Goal: Transaction & Acquisition: Purchase product/service

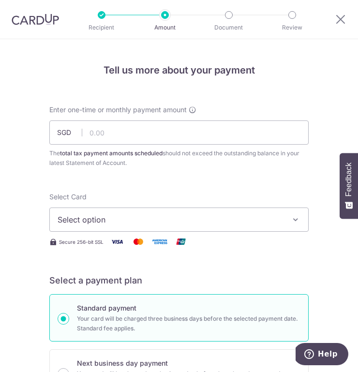
scroll to position [547, 0]
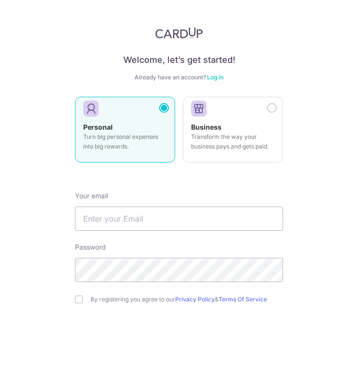
click at [219, 80] on link "Log in" at bounding box center [215, 77] width 16 height 7
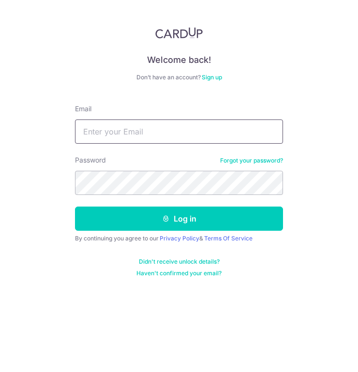
type input "rajandrandevi@gmail.com"
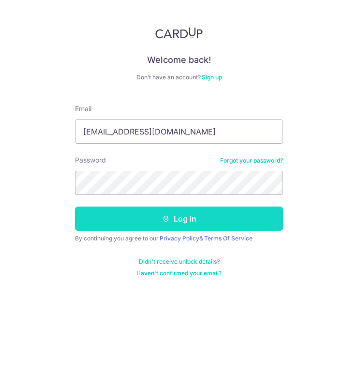
click at [164, 219] on icon "submit" at bounding box center [166, 219] width 8 height 8
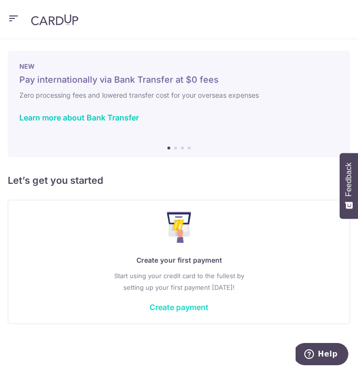
click at [183, 307] on link "Create payment" at bounding box center [179, 308] width 59 height 10
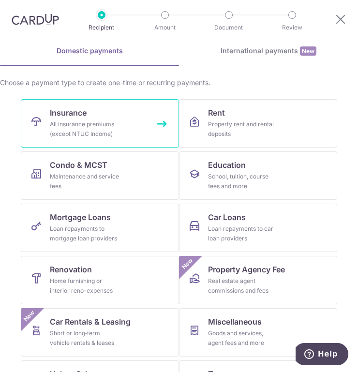
scroll to position [41, 0]
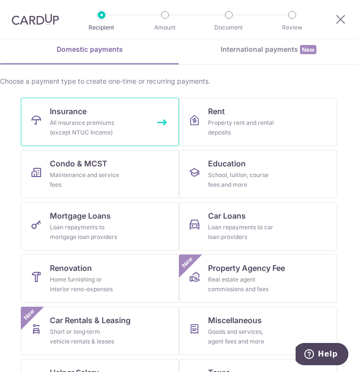
click at [67, 132] on div "All insurance premiums (except NTUC Income)" at bounding box center [85, 127] width 70 height 19
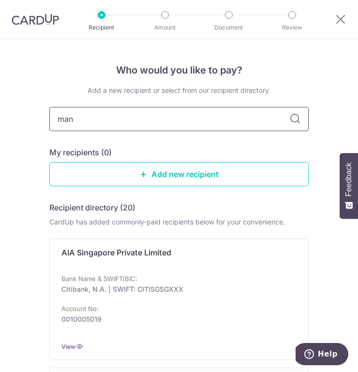
type input "manu"
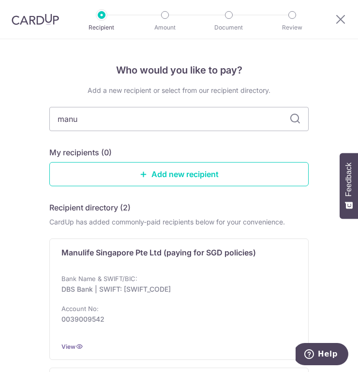
click at [294, 118] on icon at bounding box center [295, 119] width 12 height 12
click at [197, 174] on link "Add new recipient" at bounding box center [178, 174] width 259 height 24
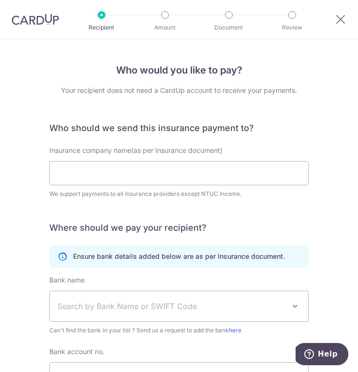
click at [151, 158] on div "Insurance company name(as per Insurance document) We support payments to all in…" at bounding box center [178, 172] width 259 height 53
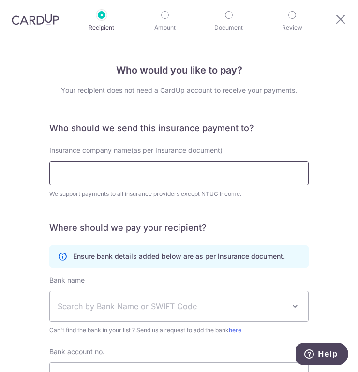
click at [126, 169] on input "Insurance company name(as per Insurance document)" at bounding box center [178, 173] width 259 height 24
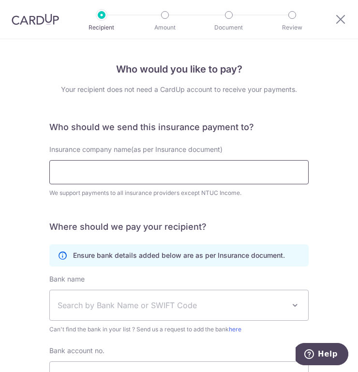
scroll to position [2, 0]
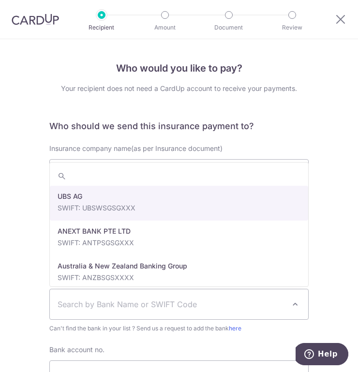
click at [182, 300] on span "Search by Bank Name or SWIFT Code" at bounding box center [172, 305] width 228 height 12
type input "m"
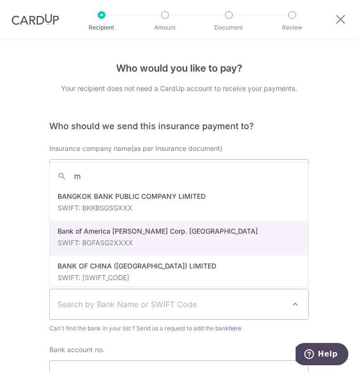
scroll to position [0, 0]
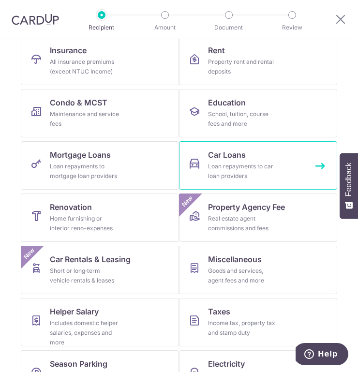
scroll to position [103, 0]
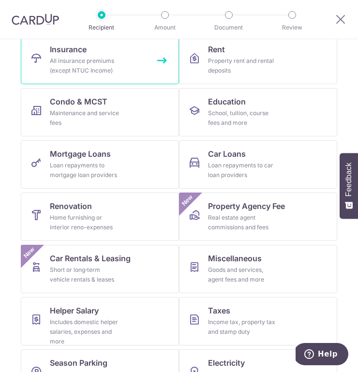
click at [78, 51] on span "Insurance" at bounding box center [68, 50] width 37 height 12
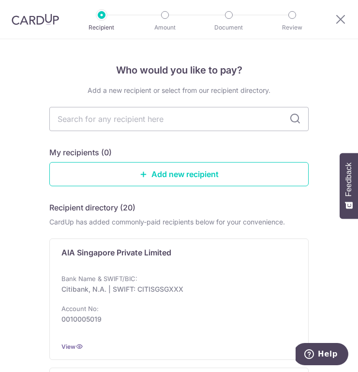
click at [297, 119] on icon at bounding box center [295, 119] width 12 height 12
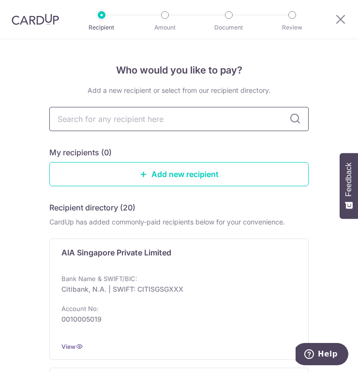
click at [167, 118] on input "text" at bounding box center [178, 119] width 259 height 24
type input "manulife"
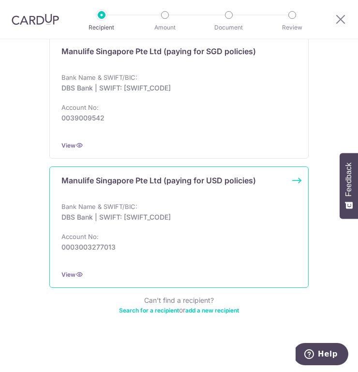
scroll to position [107, 0]
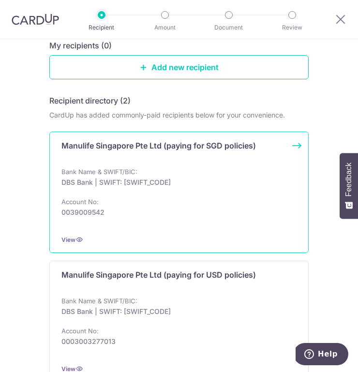
click at [163, 168] on div "Bank Name & SWIFT/BIC: DBS Bank | SWIFT: DBSSSGSGXXX Account No: 0039009542" at bounding box center [178, 197] width 235 height 60
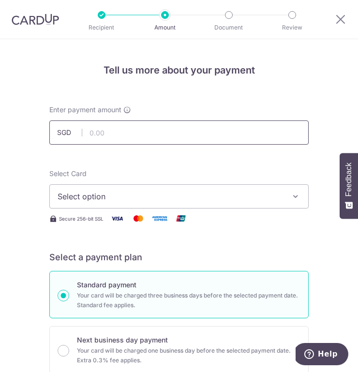
click at [130, 128] on input "text" at bounding box center [178, 133] width 259 height 24
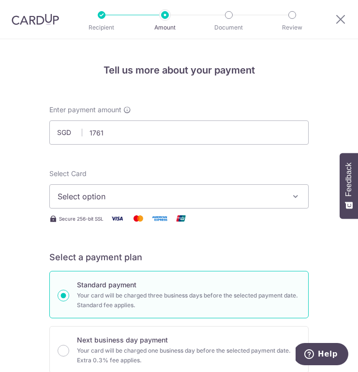
type input "1,761.00"
click at [157, 197] on span "Select option" at bounding box center [172, 197] width 229 height 12
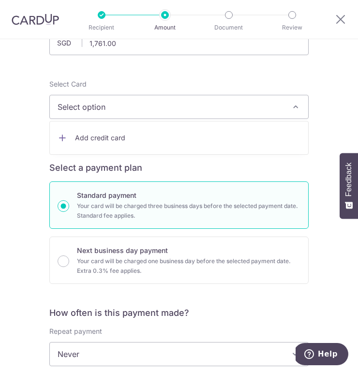
scroll to position [73, 0]
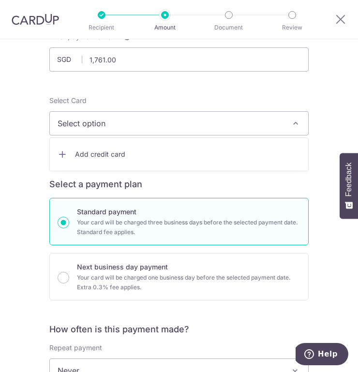
click at [92, 152] on span "Add credit card" at bounding box center [188, 155] width 226 height 10
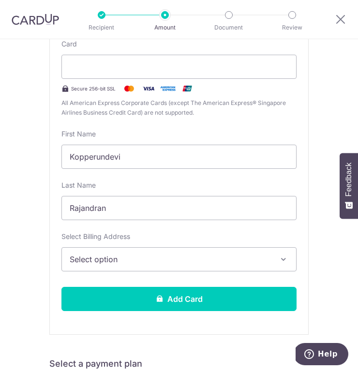
scroll to position [212, 0]
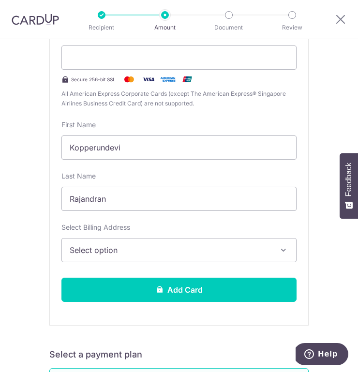
click at [90, 246] on span "Select option" at bounding box center [172, 250] width 205 height 12
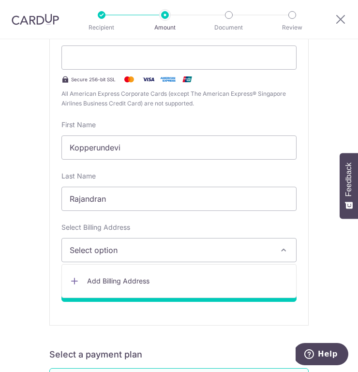
click at [102, 281] on span "Add Billing Address" at bounding box center [187, 281] width 201 height 10
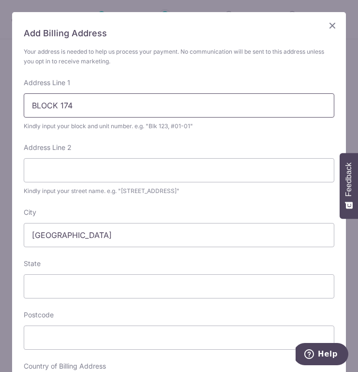
type input "BLOCK 174"
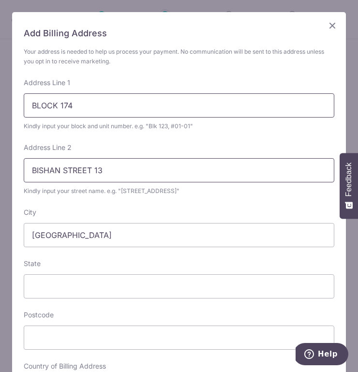
type input "BISHAN STREET 13"
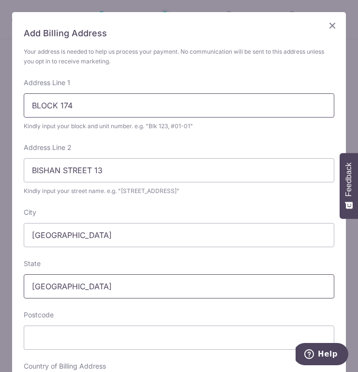
type input "SINGAPORE"
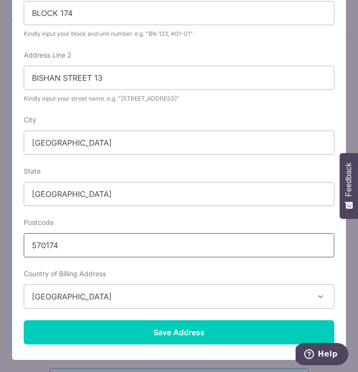
scroll to position [92, 0]
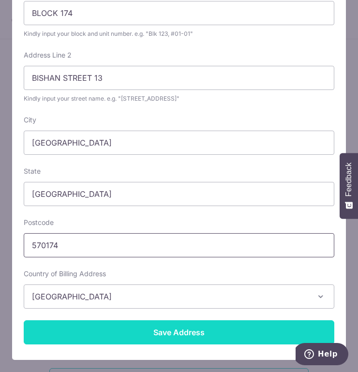
type input "570174"
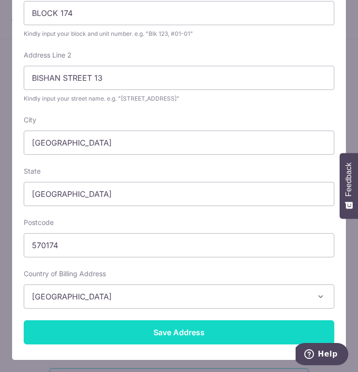
click at [172, 335] on input "Save Address" at bounding box center [179, 332] width 311 height 24
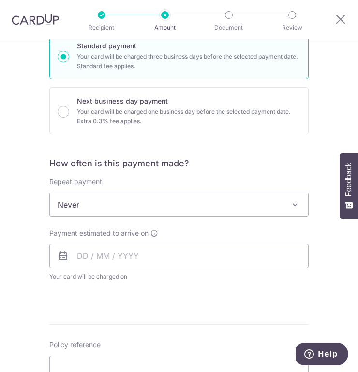
scroll to position [595, 0]
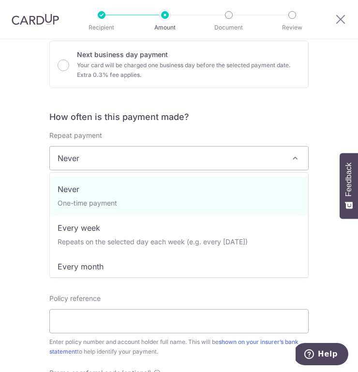
click at [293, 162] on span at bounding box center [295, 158] width 12 height 12
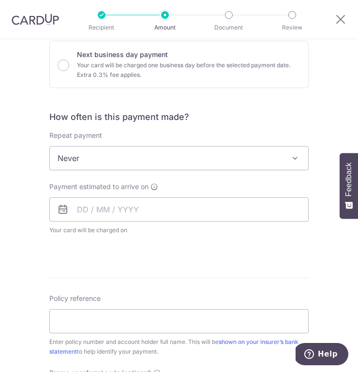
click at [293, 159] on span at bounding box center [295, 158] width 12 height 12
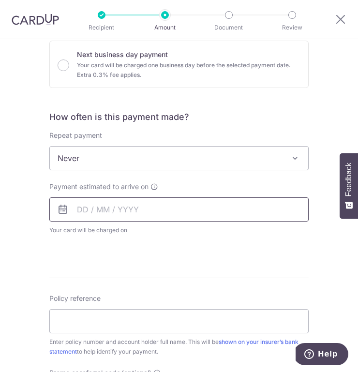
click at [80, 212] on input "text" at bounding box center [178, 210] width 259 height 24
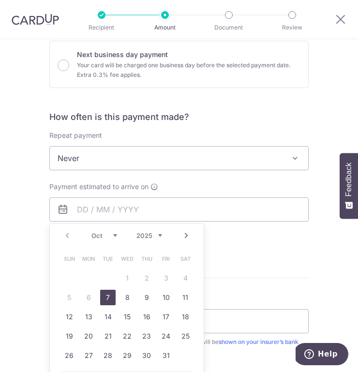
click at [107, 297] on link "7" at bounding box center [107, 297] width 15 height 15
type input "[DATE]"
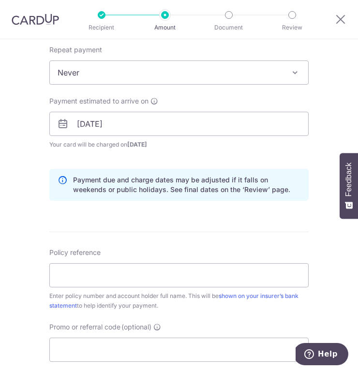
scroll to position [484, 0]
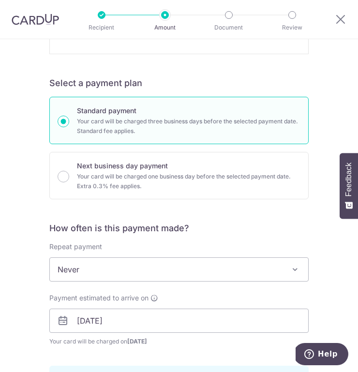
click at [164, 14] on div at bounding box center [165, 15] width 8 height 8
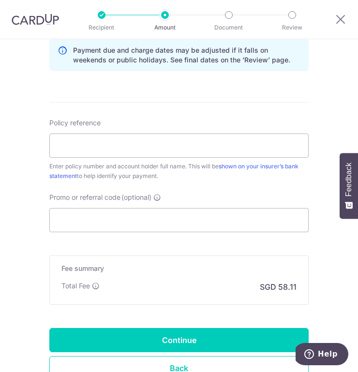
scroll to position [863, 0]
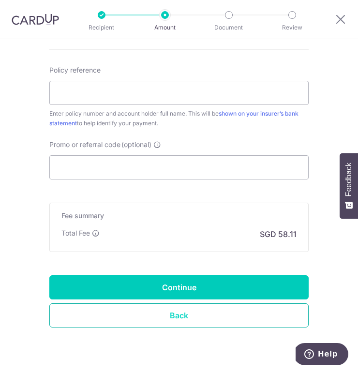
click at [165, 313] on link "Back" at bounding box center [178, 316] width 259 height 24
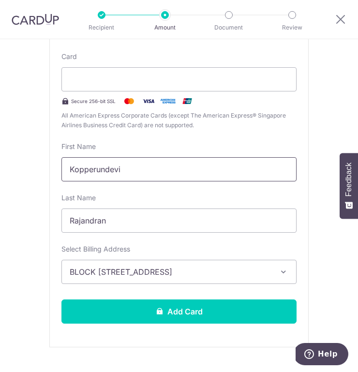
scroll to position [47, 0]
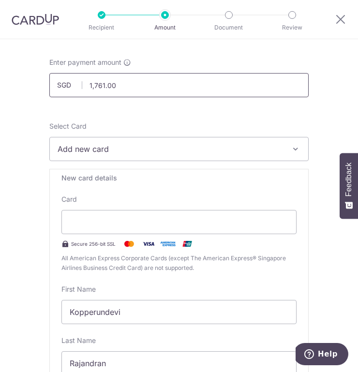
click at [127, 89] on input "1,761.00" at bounding box center [178, 85] width 259 height 24
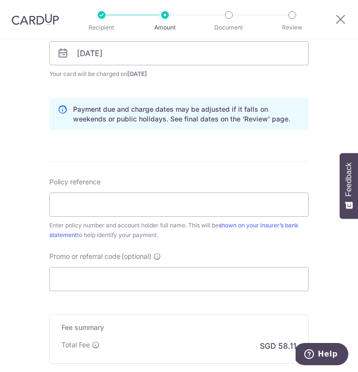
scroll to position [756, 0]
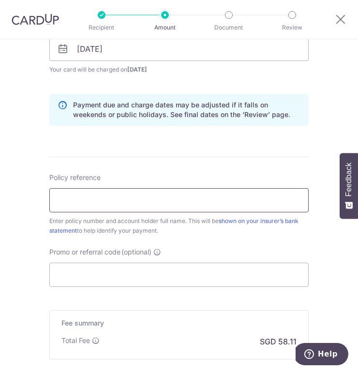
type input "1,716.61"
click at [78, 205] on input "Policy reference" at bounding box center [178, 200] width 259 height 24
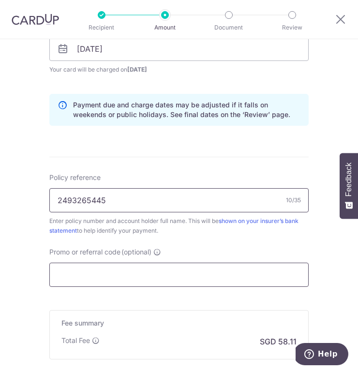
type input "2493265445"
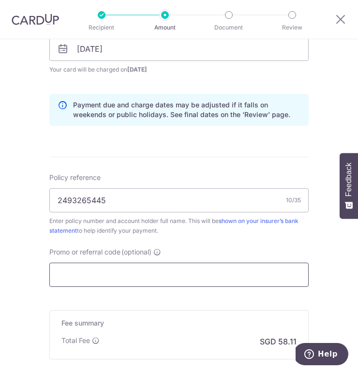
click at [163, 281] on input "Promo or referral code (optional)" at bounding box center [178, 275] width 259 height 24
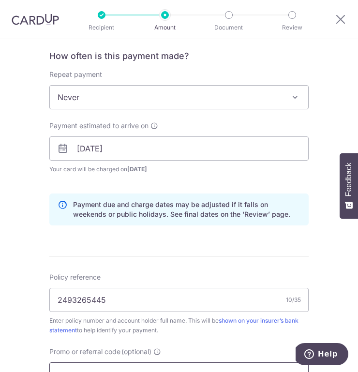
scroll to position [833, 0]
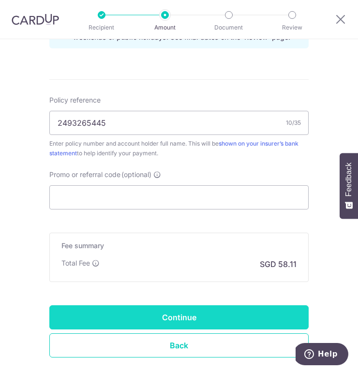
click at [168, 325] on input "Continue" at bounding box center [178, 317] width 259 height 24
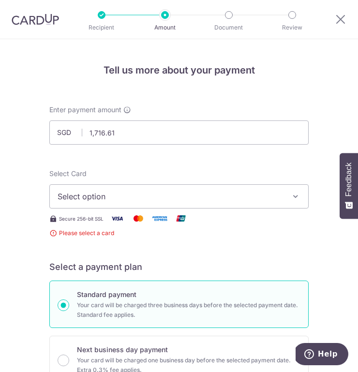
click at [227, 201] on span "Select option" at bounding box center [172, 197] width 229 height 12
click at [133, 200] on span "Select option" at bounding box center [172, 197] width 229 height 12
click at [131, 197] on span "Select option" at bounding box center [172, 197] width 229 height 12
click at [100, 225] on span "Add credit card" at bounding box center [188, 228] width 226 height 10
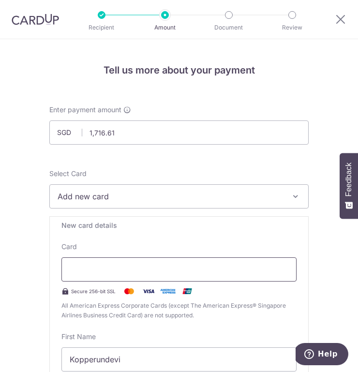
click at [97, 262] on div at bounding box center [178, 270] width 235 height 24
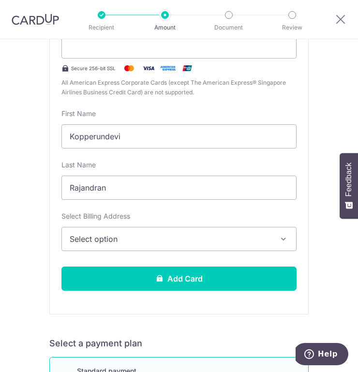
scroll to position [257, 0]
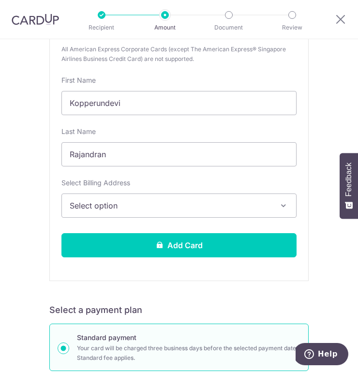
click at [200, 203] on span "Select option" at bounding box center [172, 206] width 205 height 12
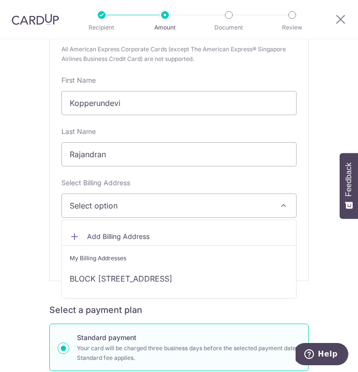
click at [121, 232] on span "Add Billing Address" at bounding box center [187, 237] width 201 height 10
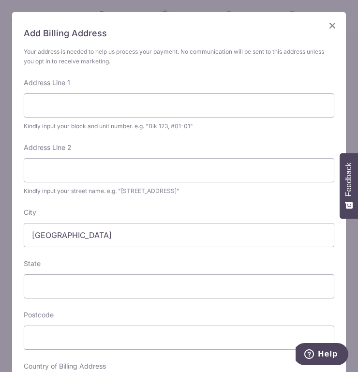
click at [333, 24] on icon "Close" at bounding box center [333, 25] width 12 height 12
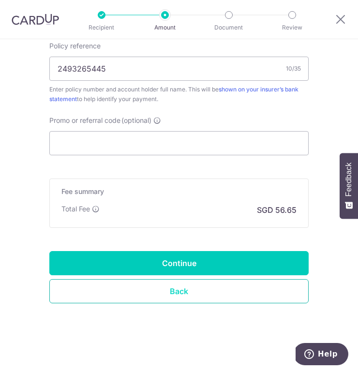
scroll to position [887, 0]
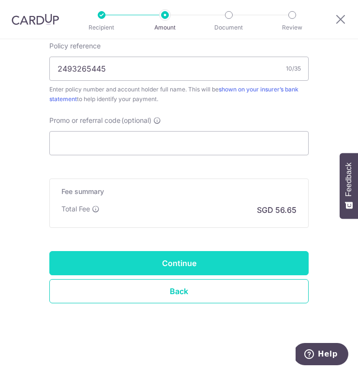
click at [222, 264] on input "Continue" at bounding box center [178, 263] width 259 height 24
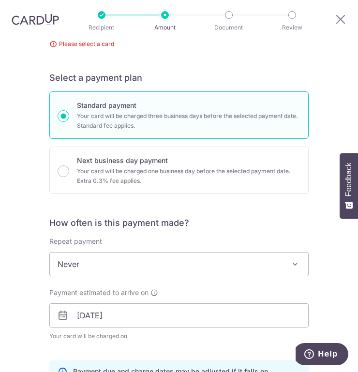
scroll to position [11, 0]
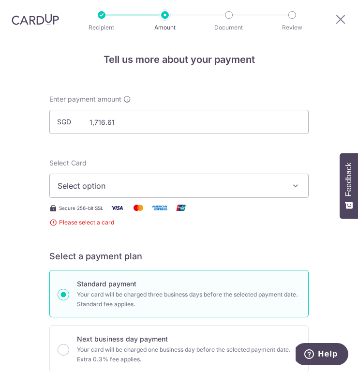
click at [296, 181] on button "Select option" at bounding box center [178, 186] width 259 height 24
click at [100, 216] on span "Add credit card" at bounding box center [188, 217] width 226 height 10
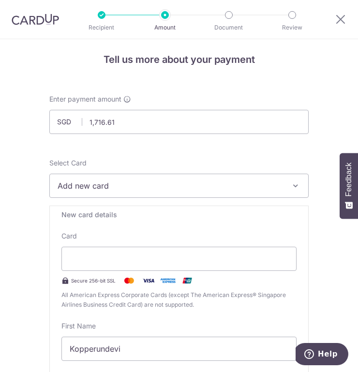
click at [240, 299] on span "All American Express Corporate Cards (except The American Express® Singapore Ai…" at bounding box center [178, 299] width 235 height 19
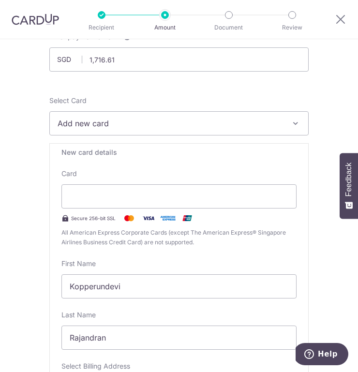
scroll to position [74, 0]
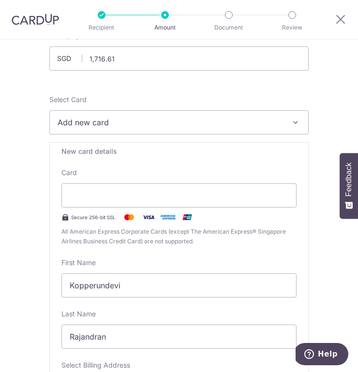
click at [90, 122] on span "Add new card" at bounding box center [172, 123] width 229 height 12
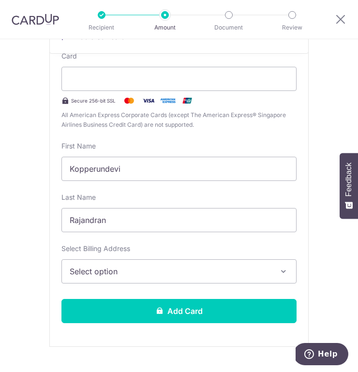
scroll to position [214, 0]
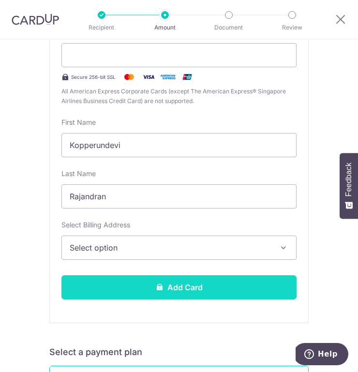
click at [163, 292] on button "Add Card" at bounding box center [178, 287] width 235 height 24
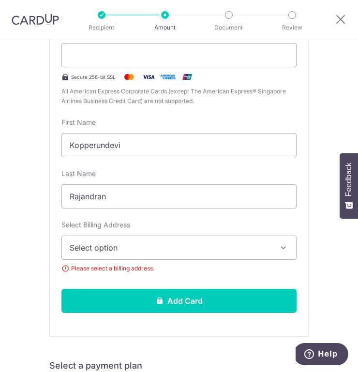
click at [135, 237] on button "Select option" at bounding box center [178, 248] width 235 height 24
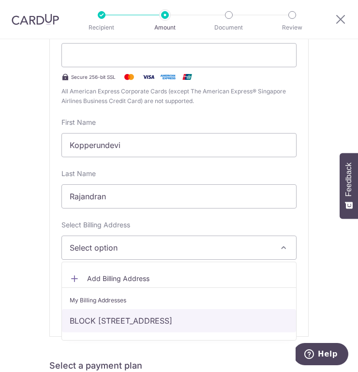
click at [108, 320] on link "BLOCK 174, BISHAN STREET 13 , Singapore, SINGAPORE, Singapore-570174" at bounding box center [179, 320] width 234 height 23
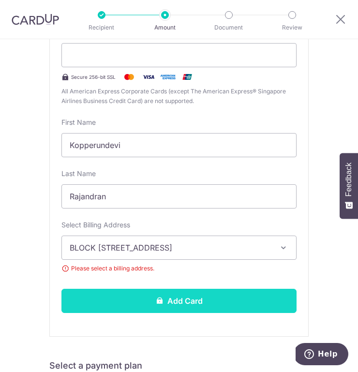
click at [178, 298] on button "Add Card" at bounding box center [178, 301] width 235 height 24
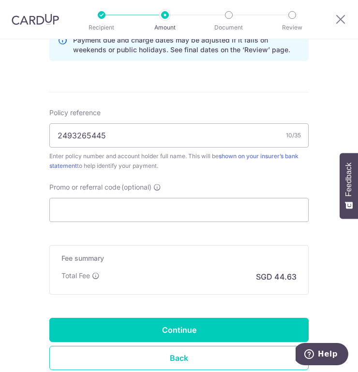
scroll to position [559, 0]
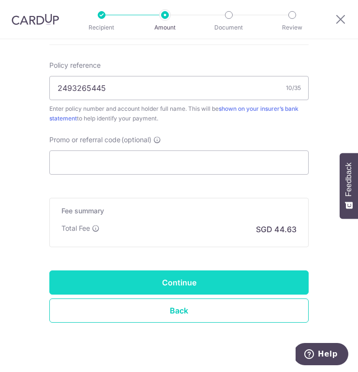
click at [182, 284] on input "Continue" at bounding box center [178, 283] width 259 height 24
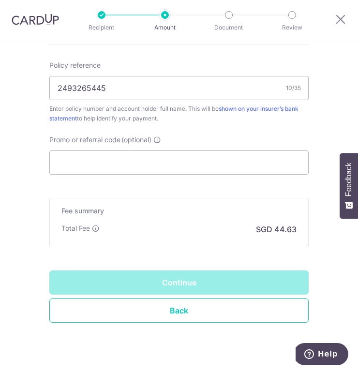
click at [183, 281] on div "Continue" at bounding box center [178, 283] width 259 height 24
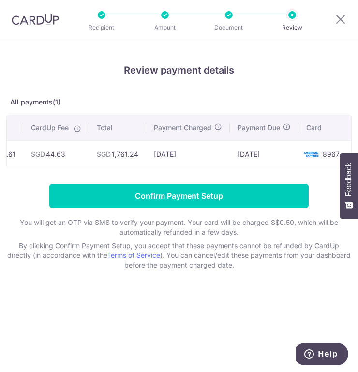
scroll to position [0, 229]
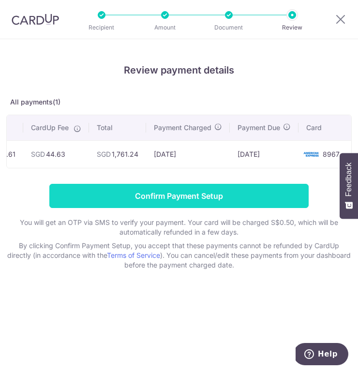
click at [217, 197] on input "Confirm Payment Setup" at bounding box center [178, 196] width 259 height 24
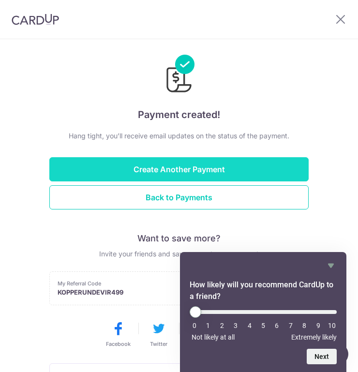
click at [186, 171] on button "Create Another Payment" at bounding box center [178, 169] width 259 height 24
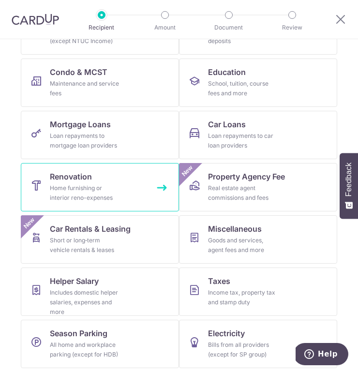
scroll to position [133, 0]
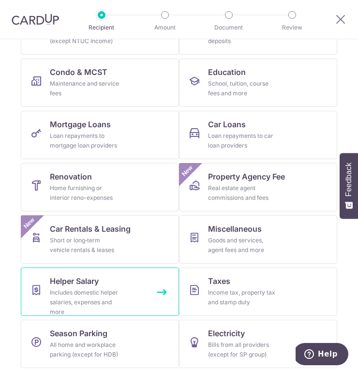
click at [91, 278] on span "Helper Salary" at bounding box center [74, 281] width 49 height 12
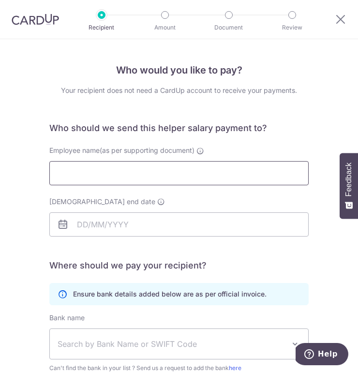
click at [118, 167] on input "Employee name(as per supporting document)" at bounding box center [178, 173] width 259 height 24
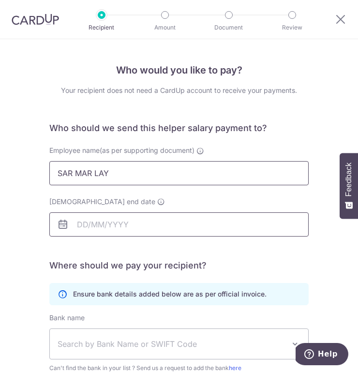
type input "SAR MAR LAY"
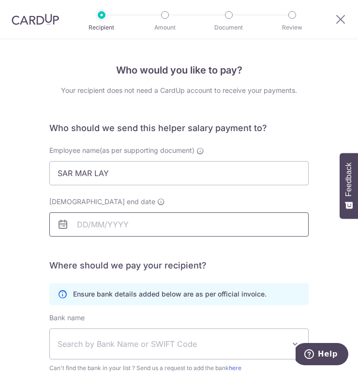
click at [86, 226] on input "Employment contract end date" at bounding box center [178, 225] width 259 height 24
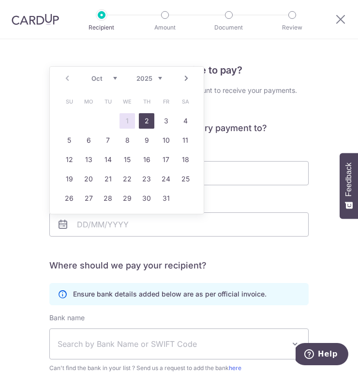
click at [147, 123] on link "2" at bounding box center [146, 120] width 15 height 15
type input "02/10/2025"
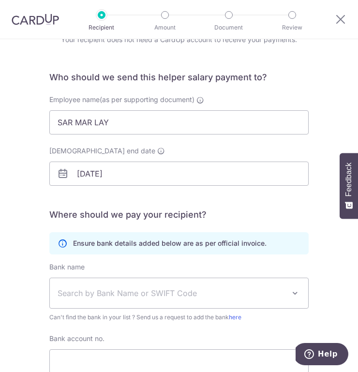
scroll to position [53, 0]
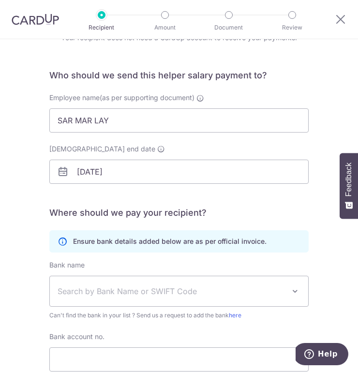
click at [107, 296] on span "Search by Bank Name or SWIFT Code" at bounding box center [172, 292] width 228 height 12
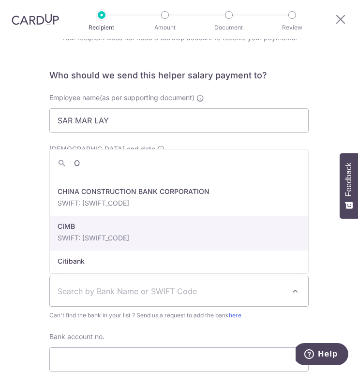
scroll to position [0, 0]
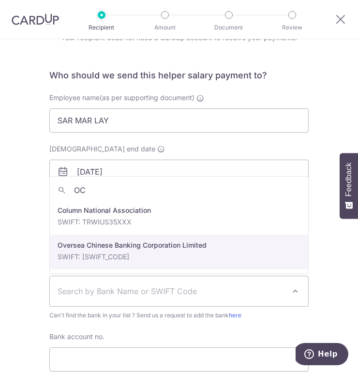
type input "OC"
select select "12"
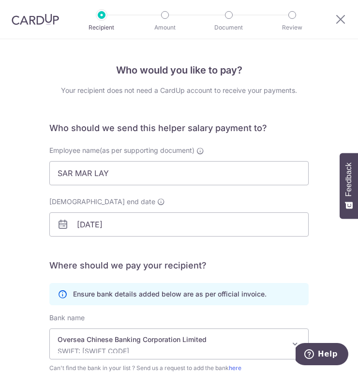
click at [46, 19] on img at bounding box center [35, 20] width 47 height 12
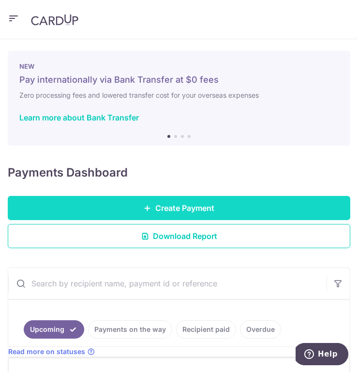
click at [198, 212] on span "Create Payment" at bounding box center [184, 208] width 59 height 12
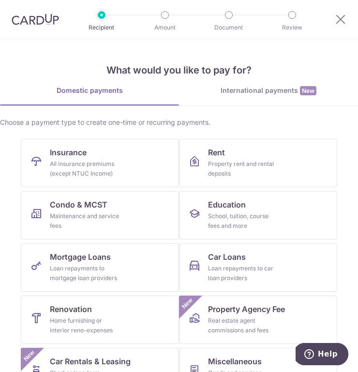
click at [47, 13] on div at bounding box center [33, 19] width 67 height 39
click at [46, 17] on img at bounding box center [35, 20] width 47 height 12
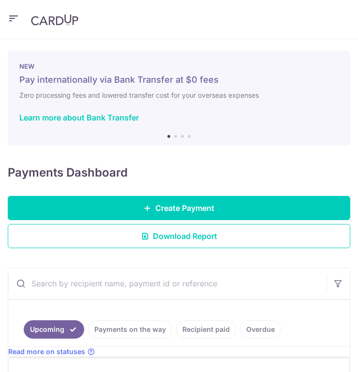
radio input "true"
click at [166, 231] on span "Download Report" at bounding box center [185, 236] width 64 height 12
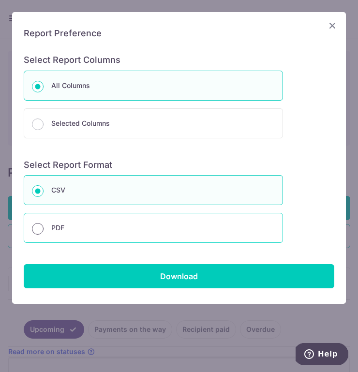
click at [42, 229] on input "PDF" at bounding box center [38, 229] width 12 height 12
radio input "true"
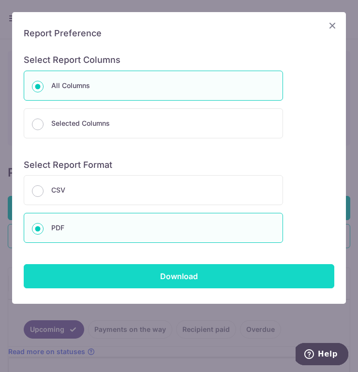
click at [166, 272] on input "Download" at bounding box center [179, 276] width 311 height 24
